Goal: Download file/media

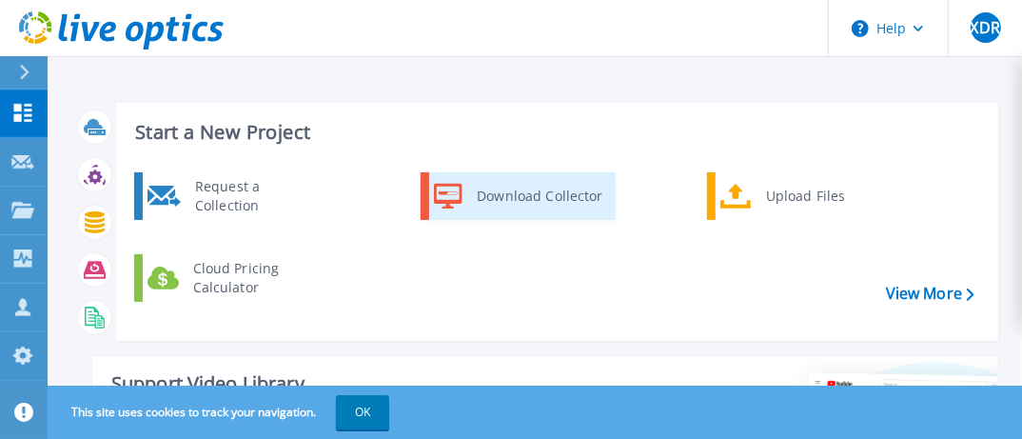
click at [510, 204] on div "Download Collector" at bounding box center [539, 196] width 144 height 38
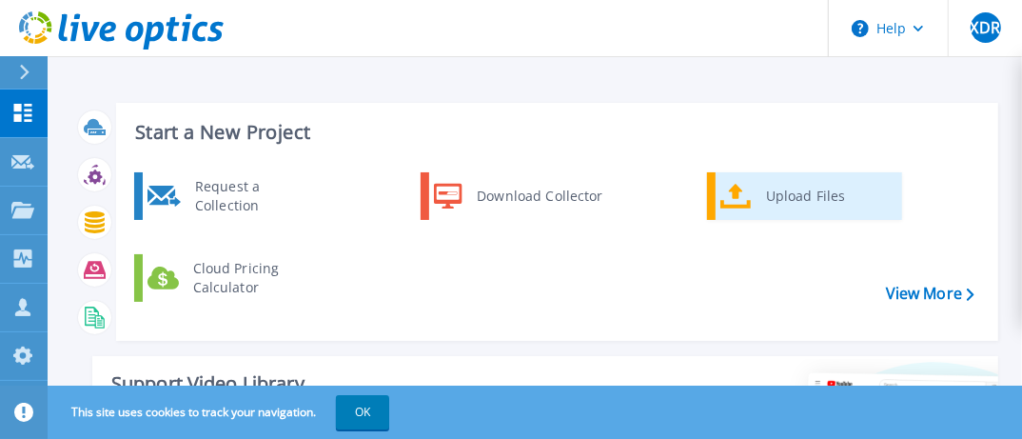
click at [826, 194] on div "Upload Files" at bounding box center [827, 196] width 141 height 38
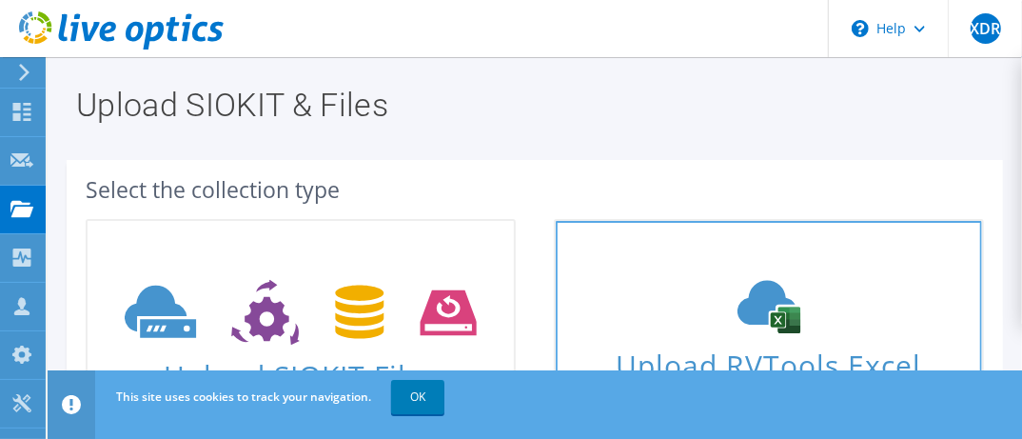
scroll to position [95, 0]
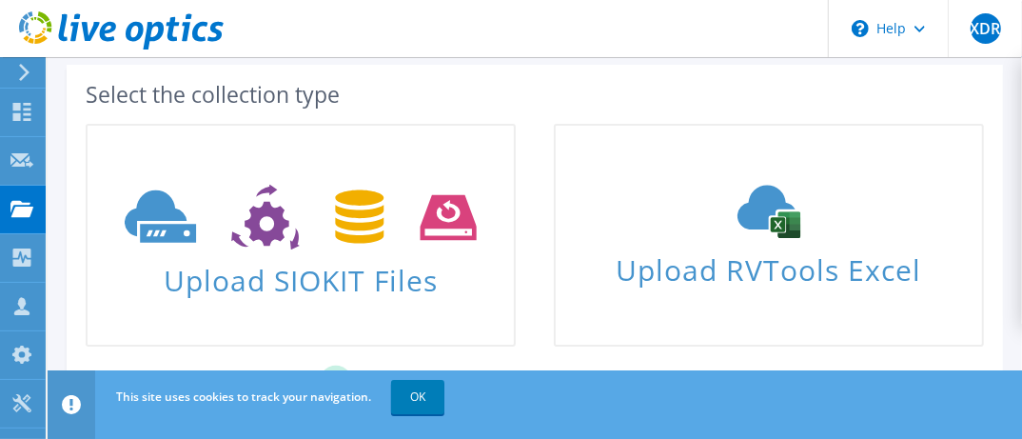
drag, startPoint x: 439, startPoint y: 0, endPoint x: 149, endPoint y: 91, distance: 304.4
click at [149, 91] on div "Select the collection type" at bounding box center [535, 94] width 899 height 21
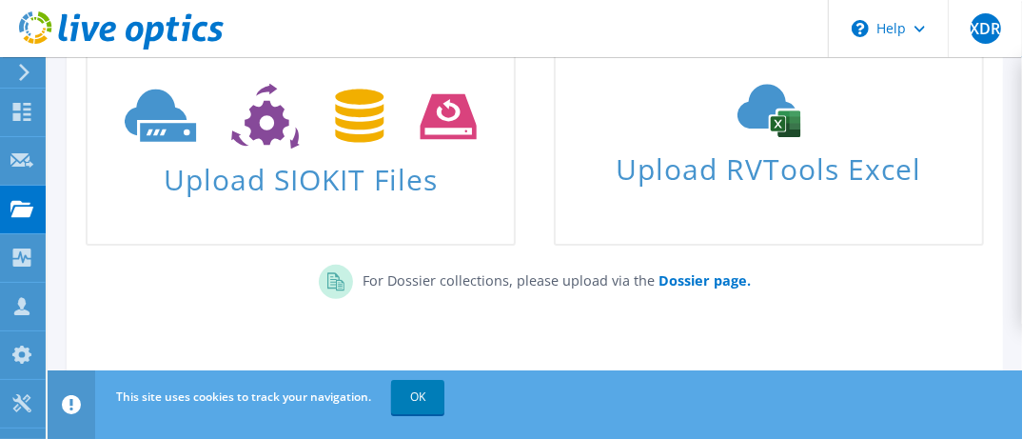
scroll to position [264, 0]
